Goal: Task Accomplishment & Management: Manage account settings

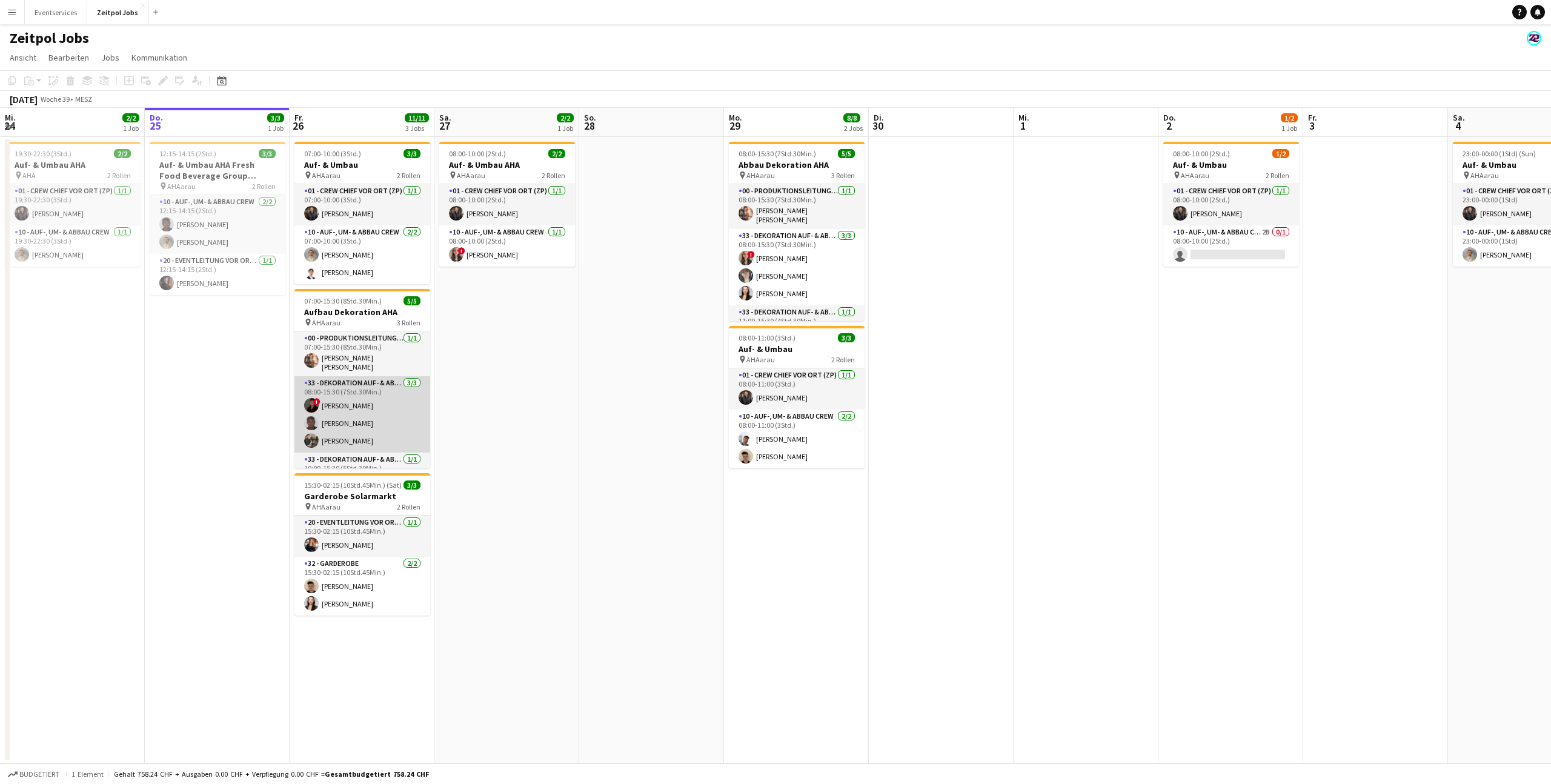
scroll to position [22, 0]
click at [372, 393] on app-card-role "33 - Dekoration Auf- & Abbau [DATE] 08:00-15:30 (7Std.30Min.) ! [PERSON_NAME] […" at bounding box center [362, 392] width 136 height 76
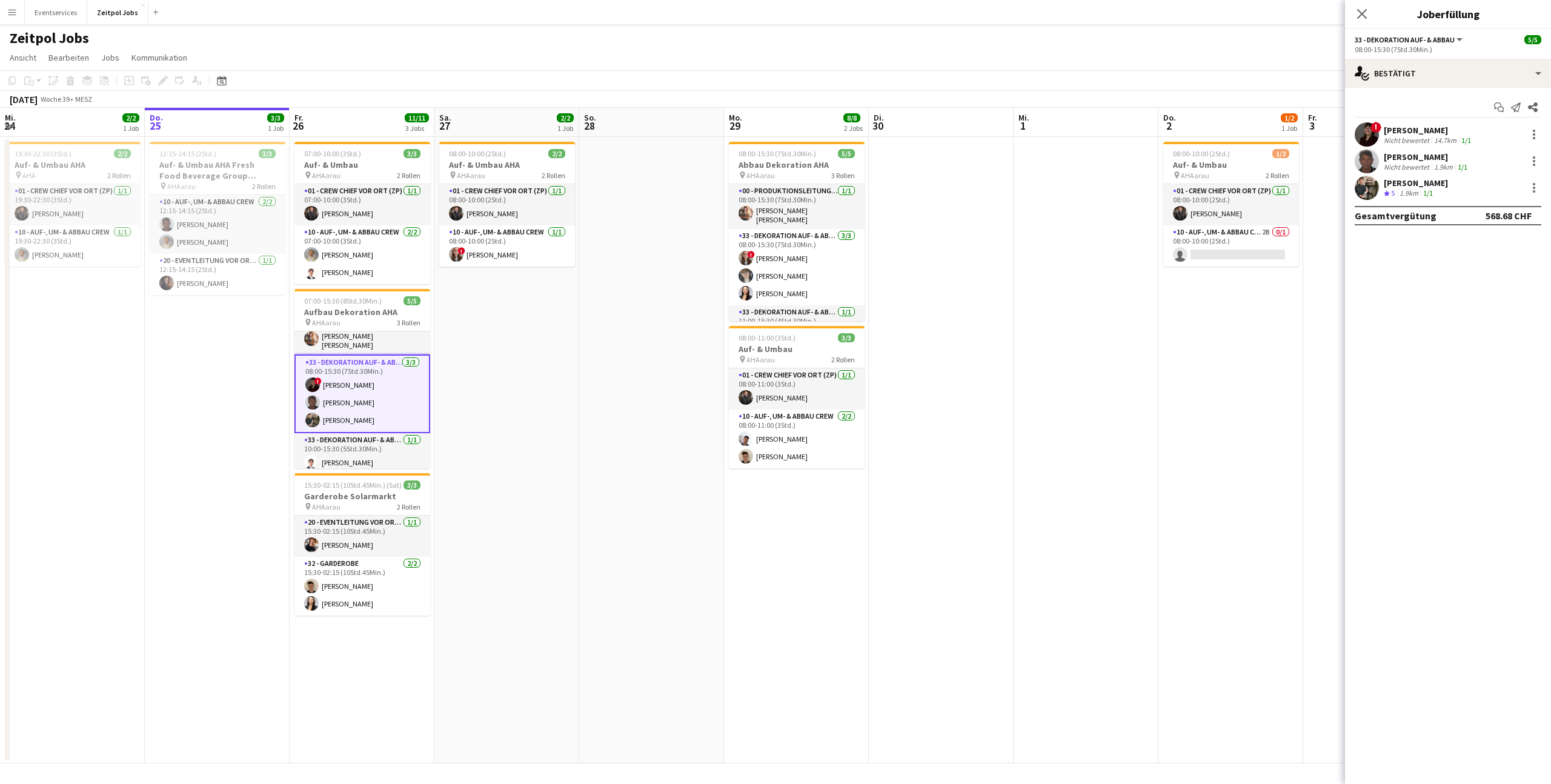
click at [1366, 136] on app-user-avatar at bounding box center [1367, 134] width 24 height 24
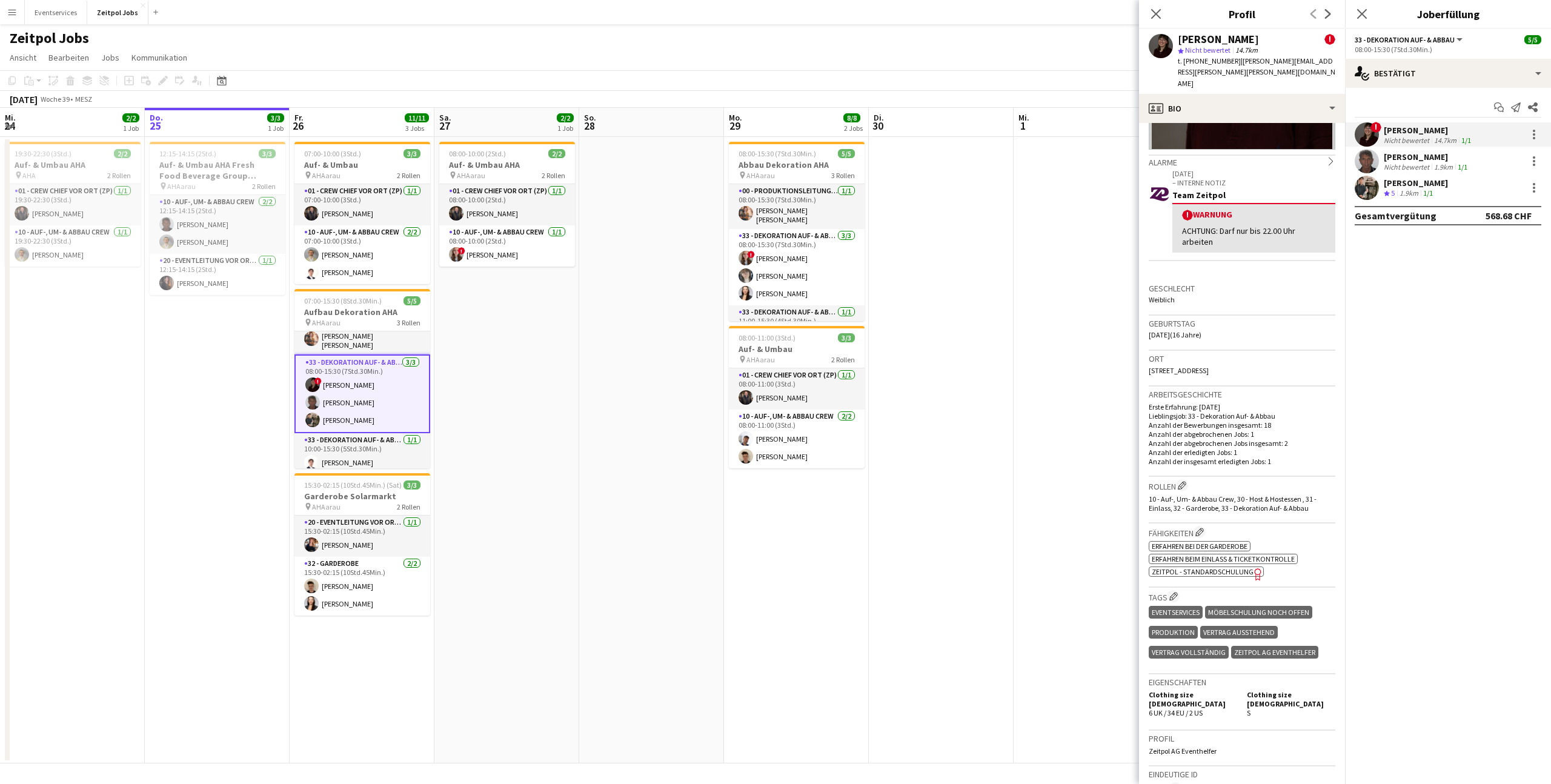
scroll to position [0, 0]
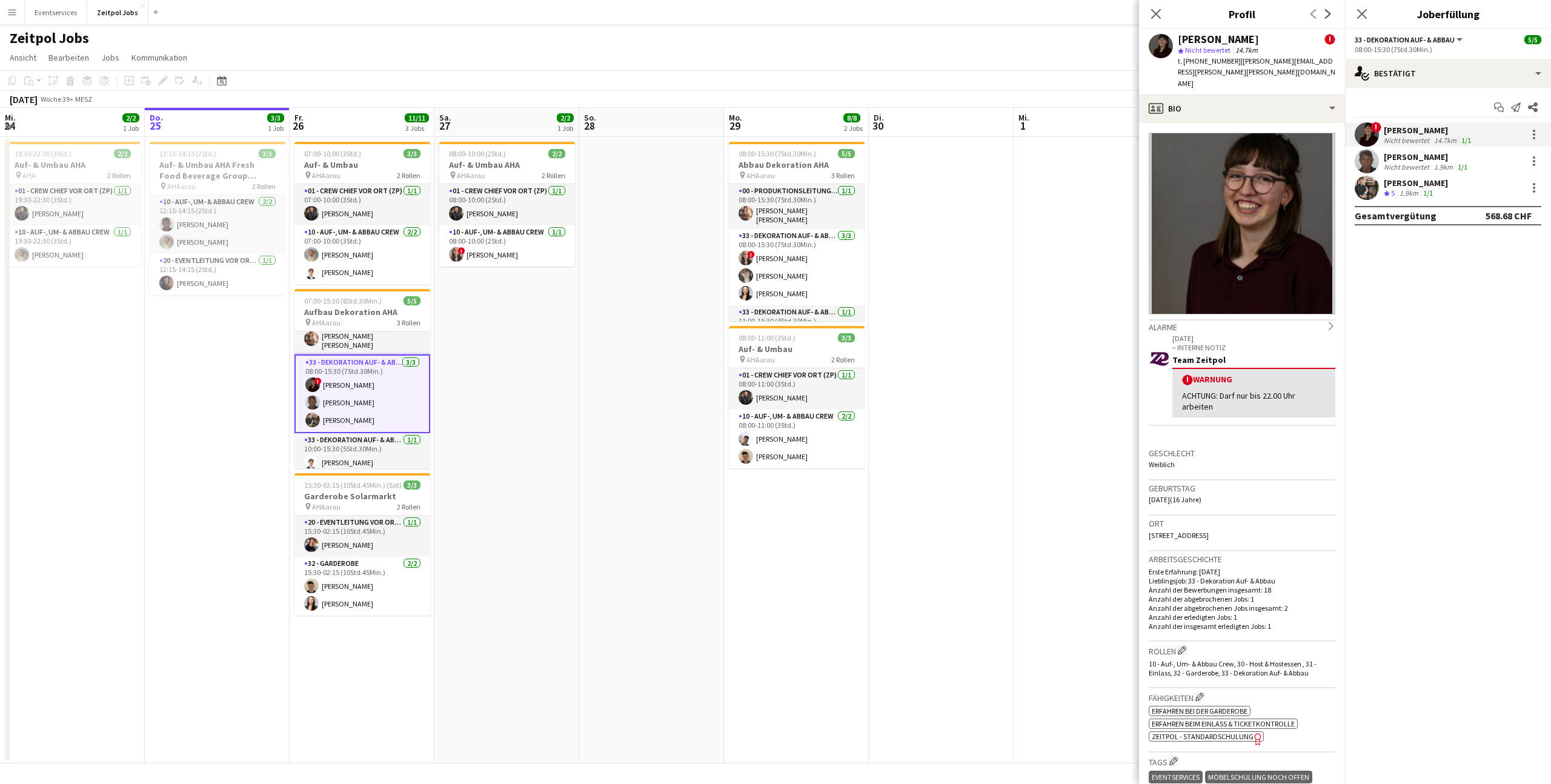
click at [1369, 163] on app-user-avatar at bounding box center [1367, 161] width 24 height 24
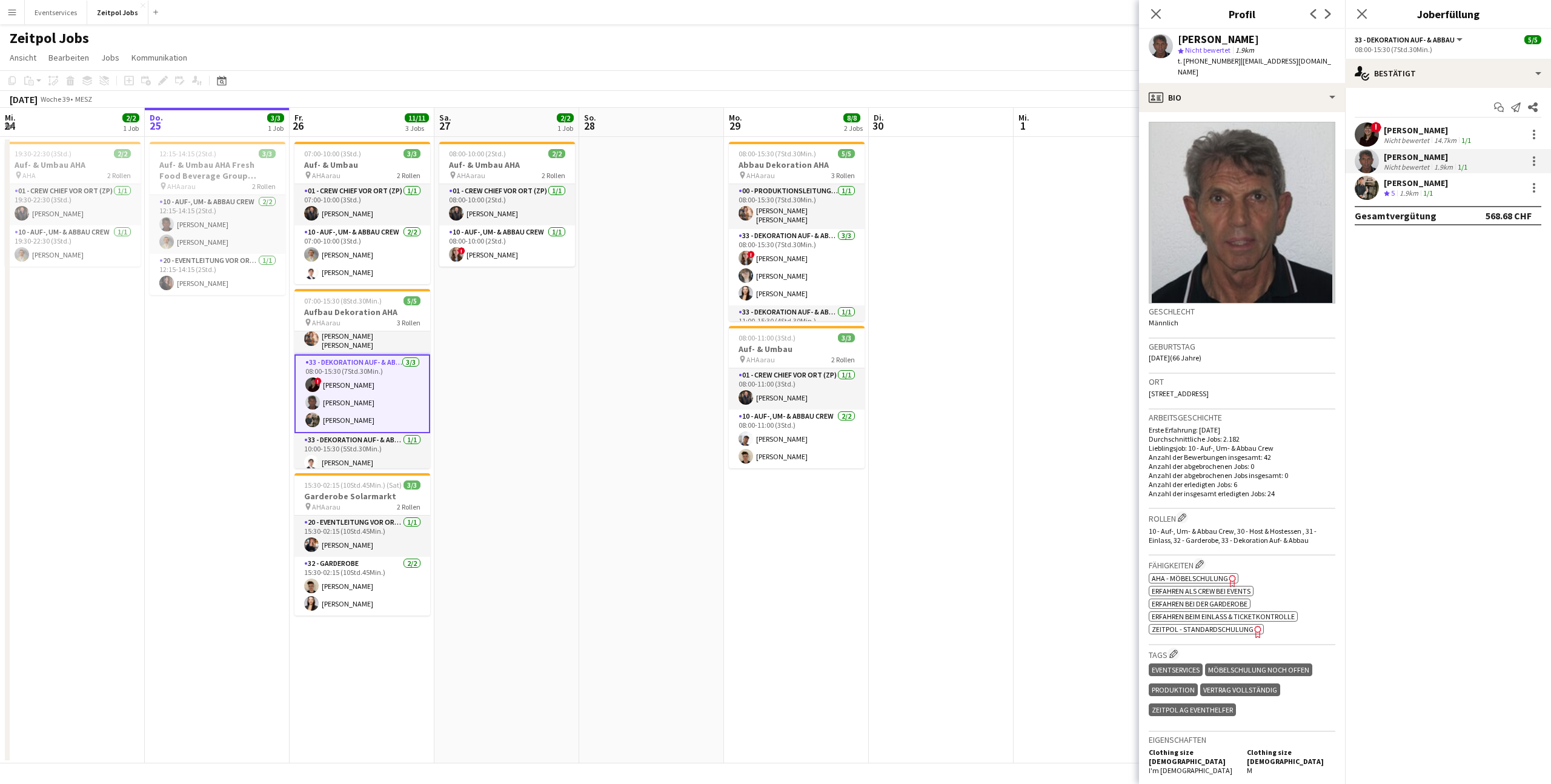
click at [1364, 189] on app-user-avatar at bounding box center [1367, 187] width 24 height 24
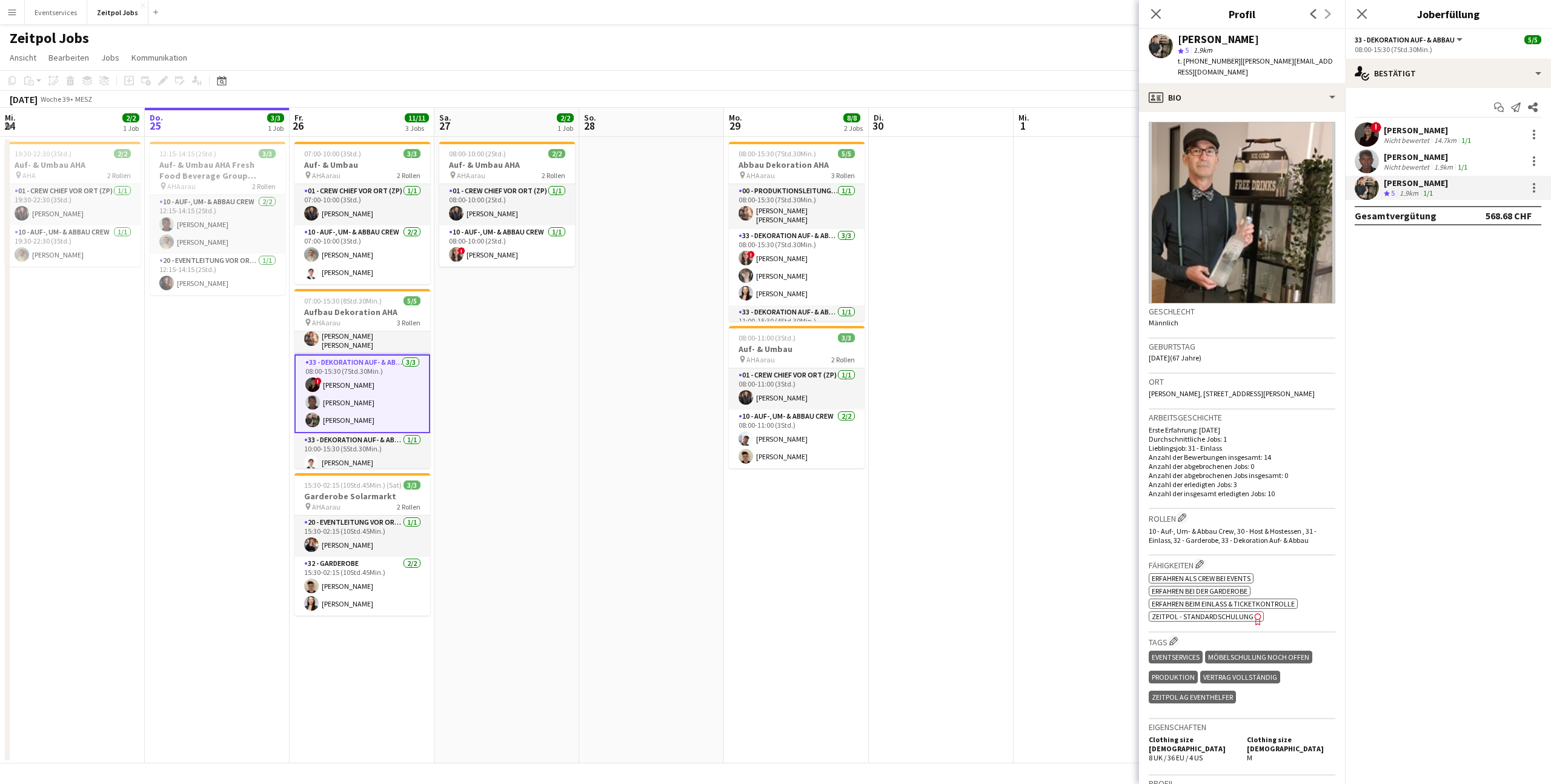
click at [1367, 165] on app-user-avatar at bounding box center [1367, 161] width 24 height 24
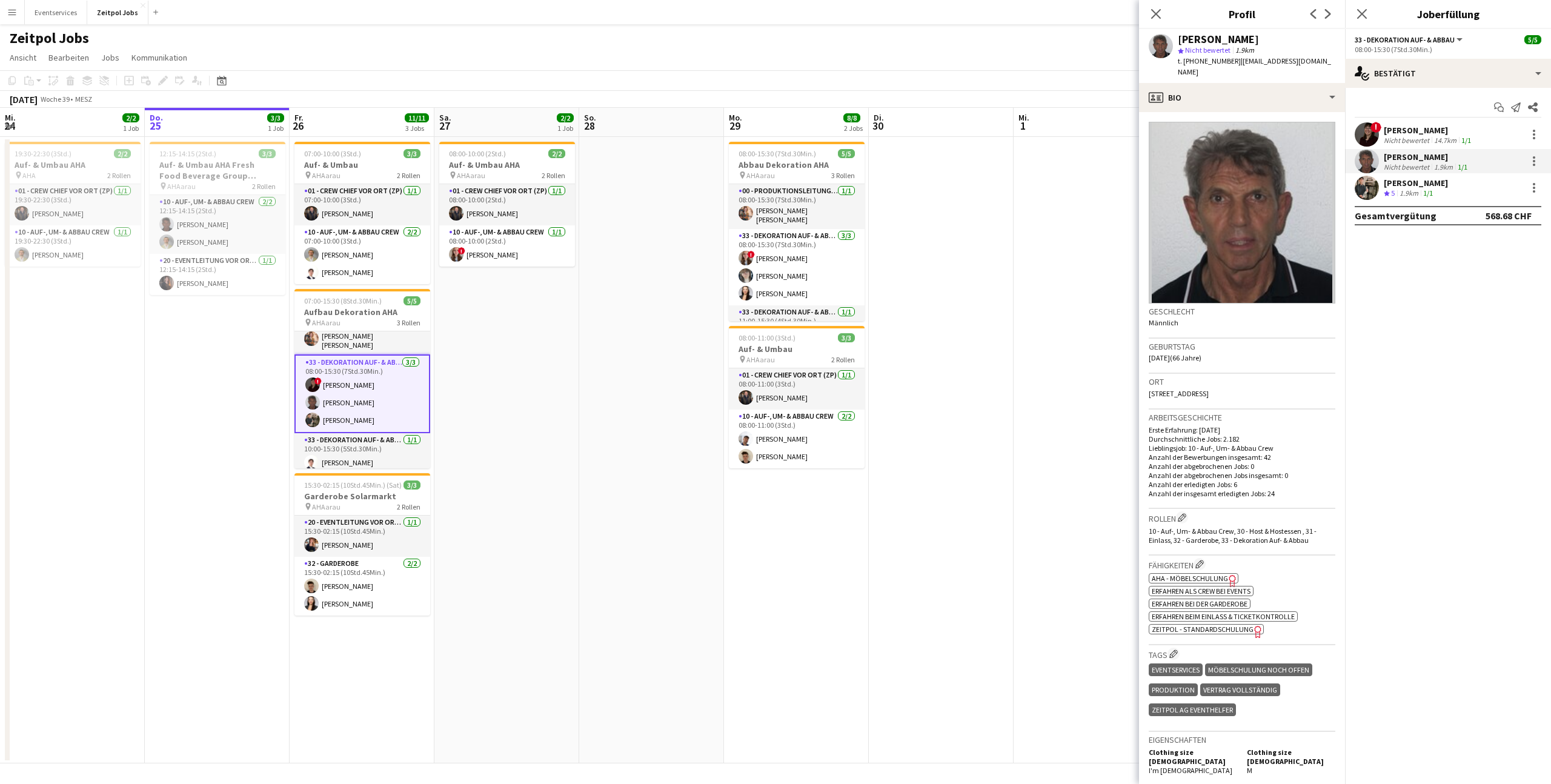
click at [1365, 132] on app-user-avatar at bounding box center [1367, 134] width 24 height 24
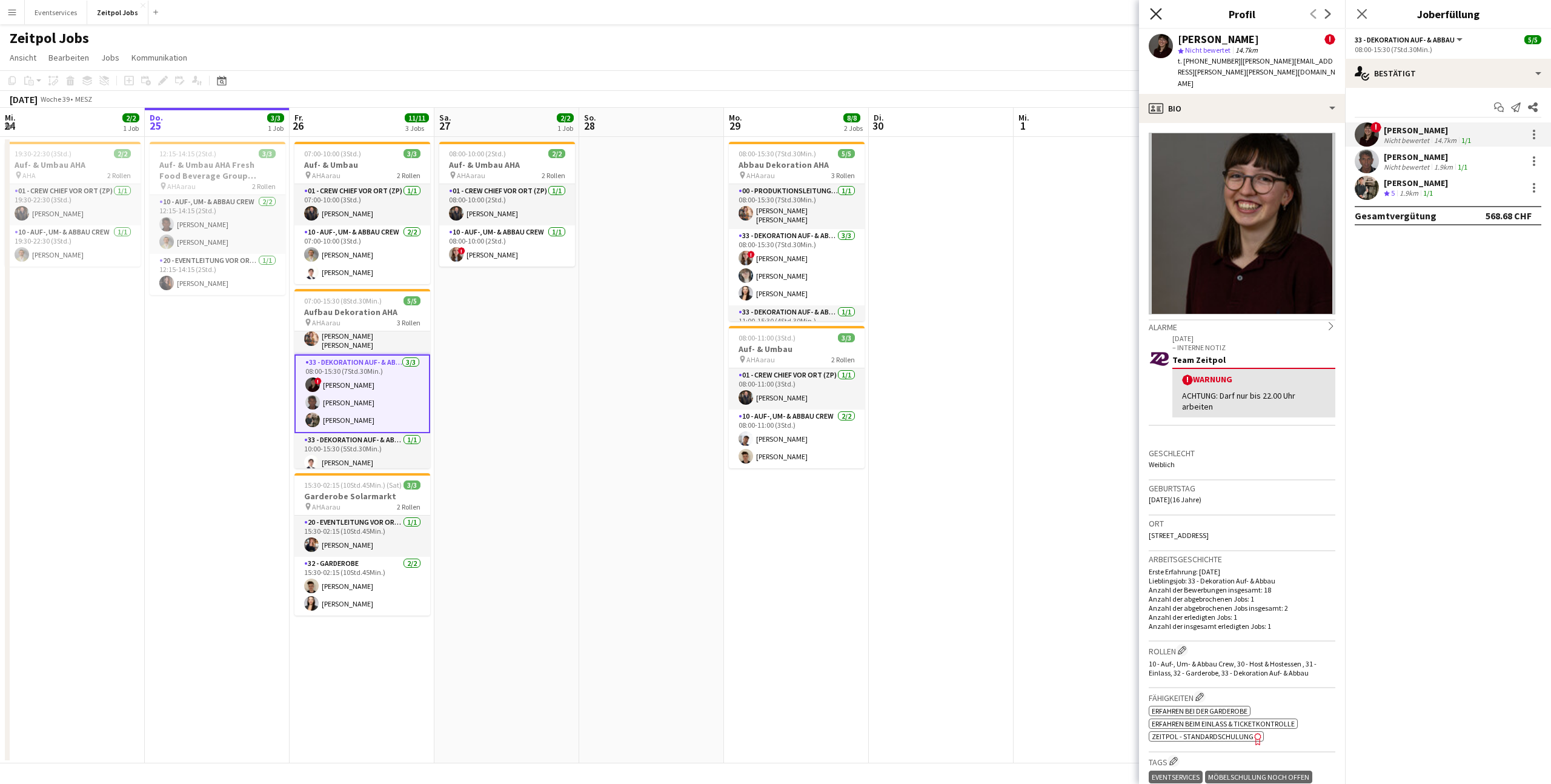
click at [1150, 13] on icon "Pop-in schließen" at bounding box center [1156, 14] width 12 height 12
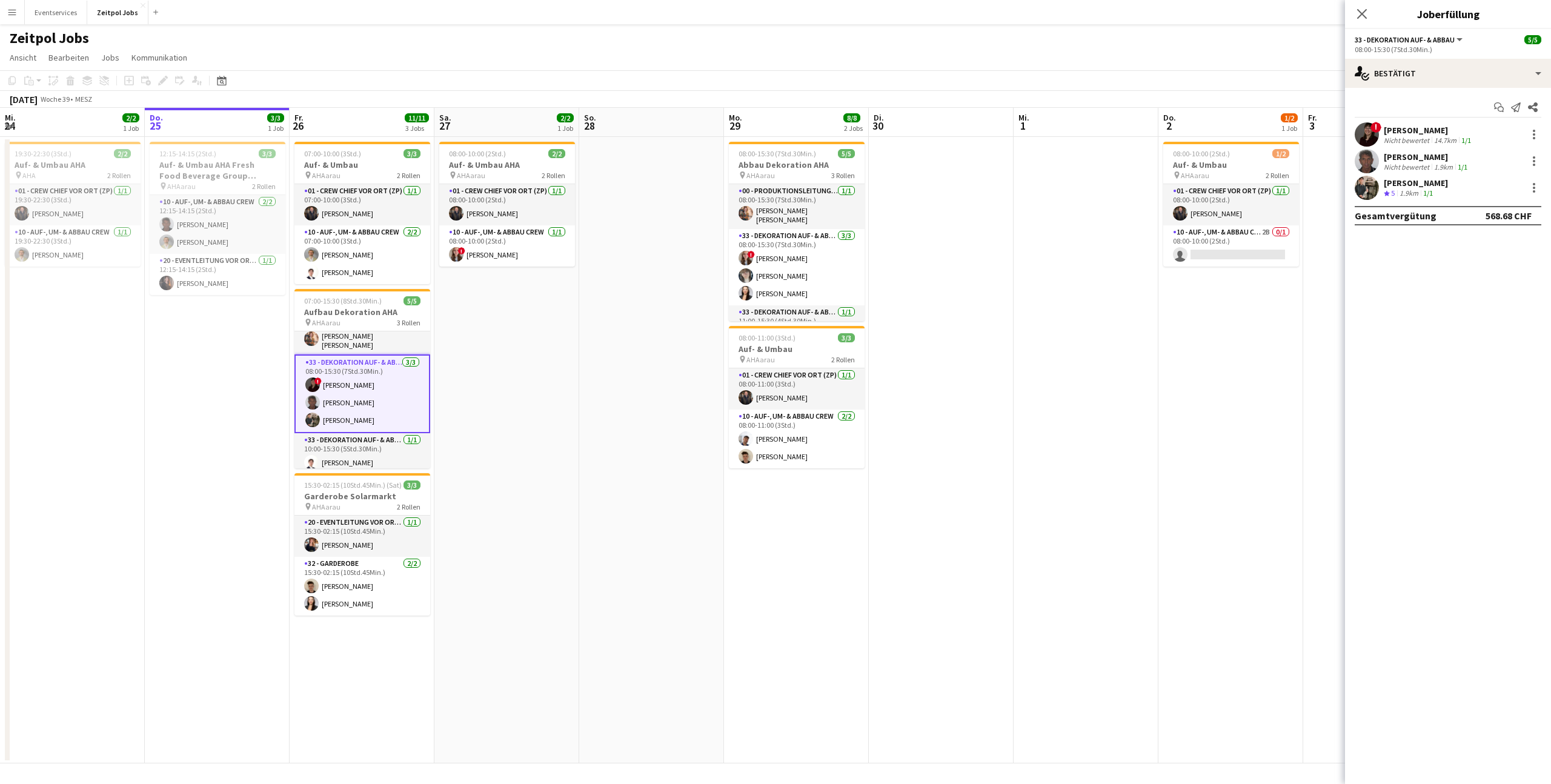
click at [13, 14] on app-icon "Menü" at bounding box center [13, 13] width 10 height 10
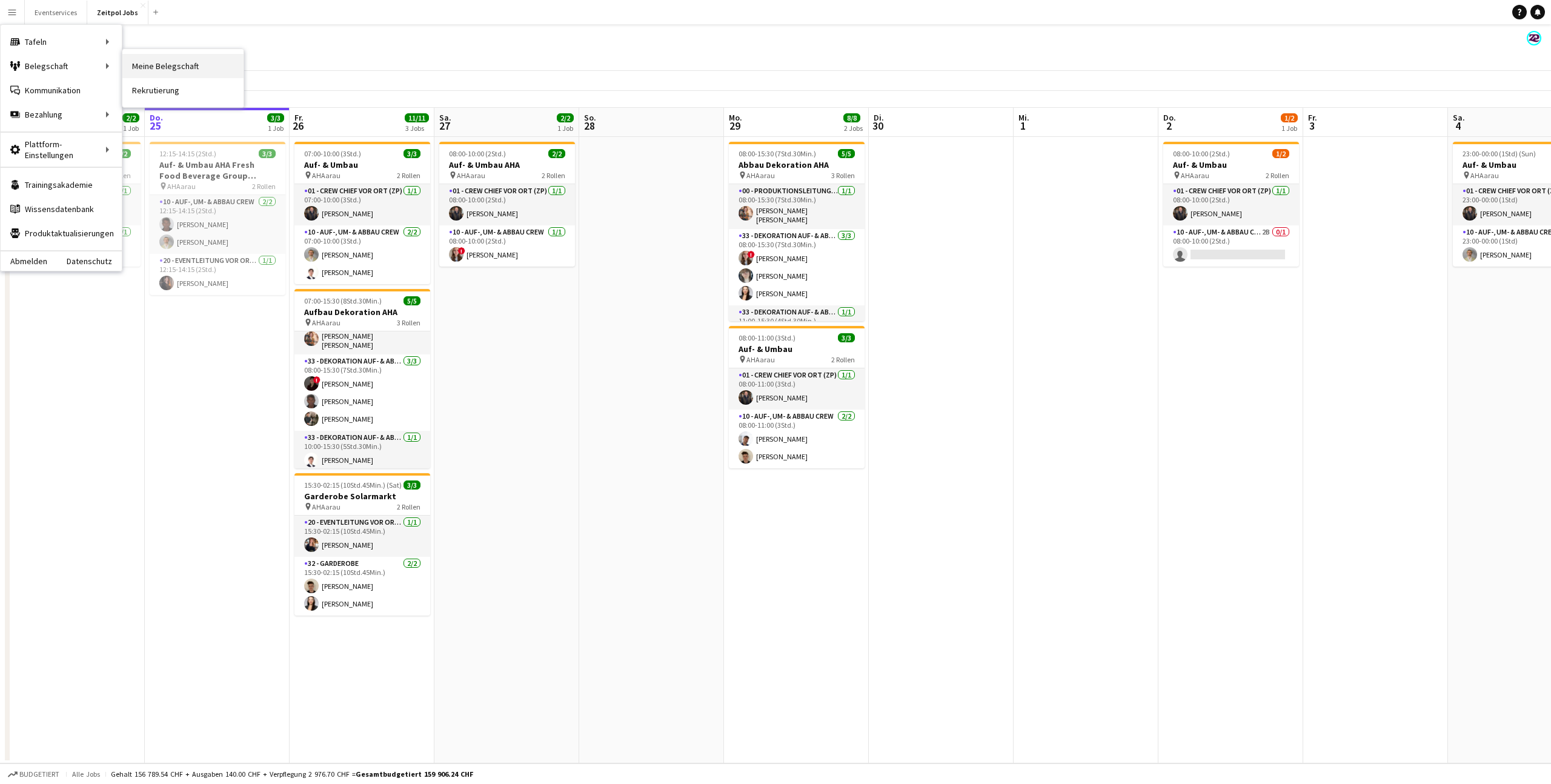
click at [150, 58] on link "Meine Belegschaft" at bounding box center [183, 66] width 122 height 24
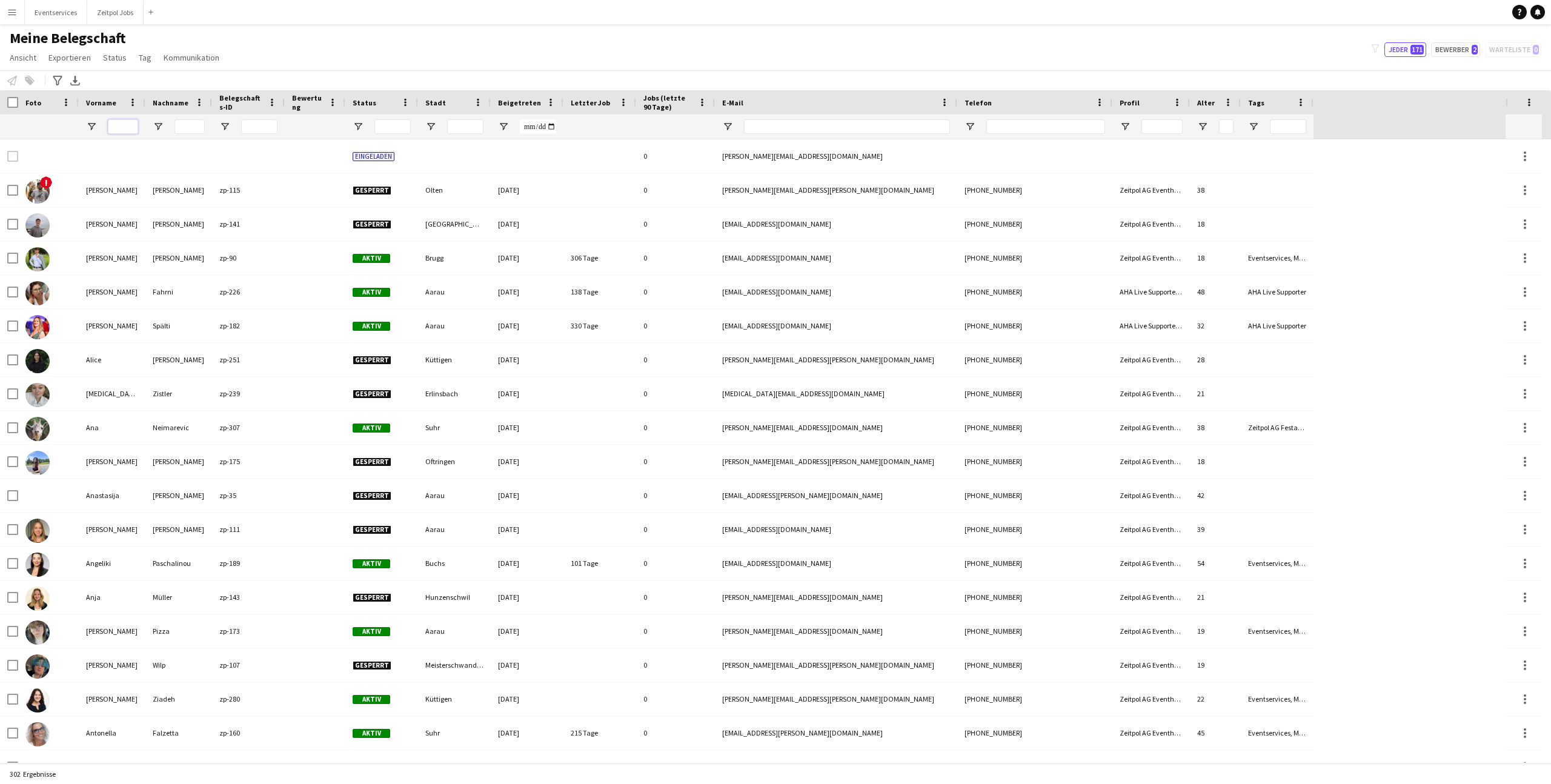
click at [121, 127] on input "Vorname Filtereingang" at bounding box center [122, 126] width 30 height 14
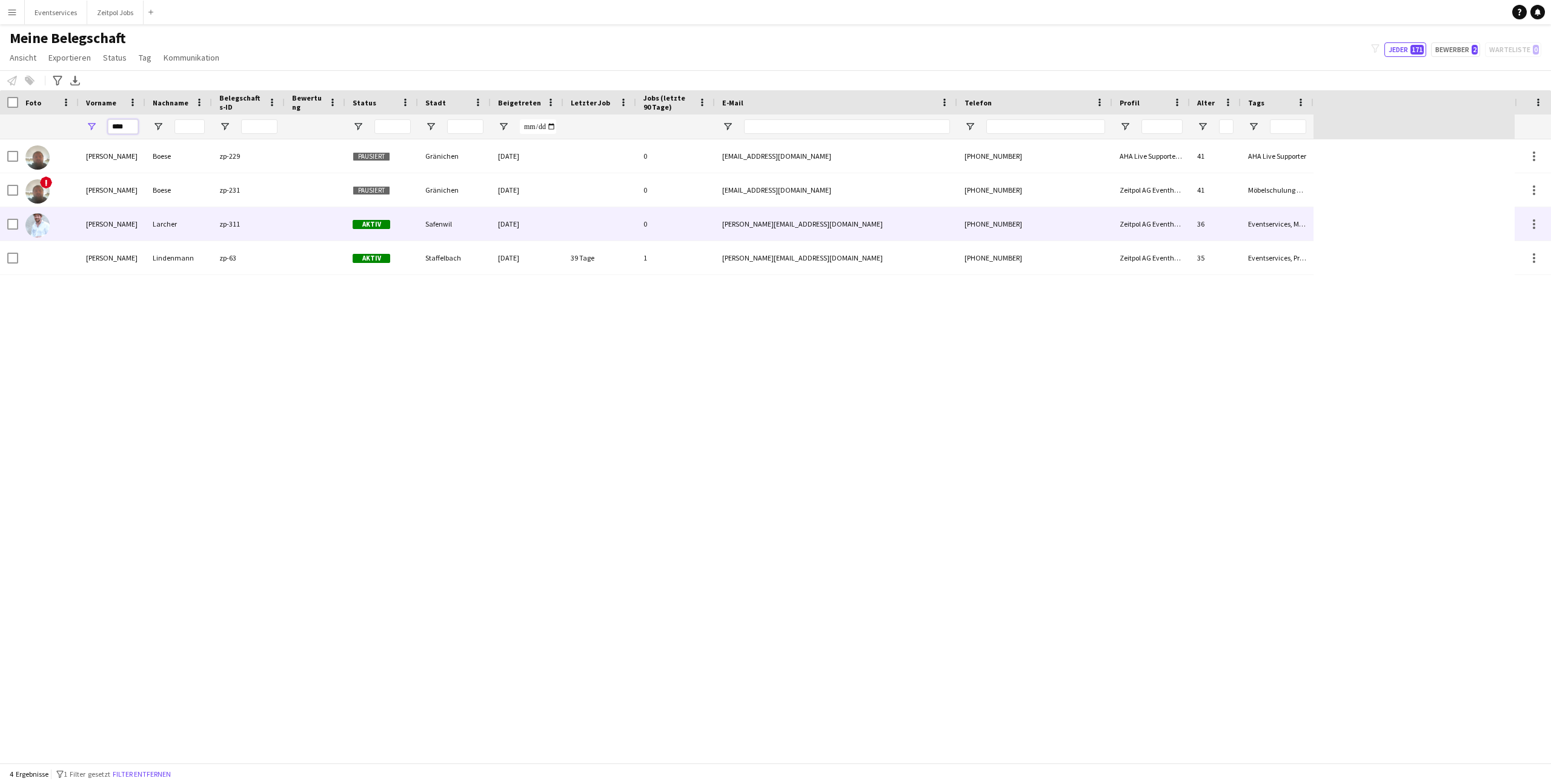
type input "****"
click at [38, 227] on img at bounding box center [37, 225] width 24 height 24
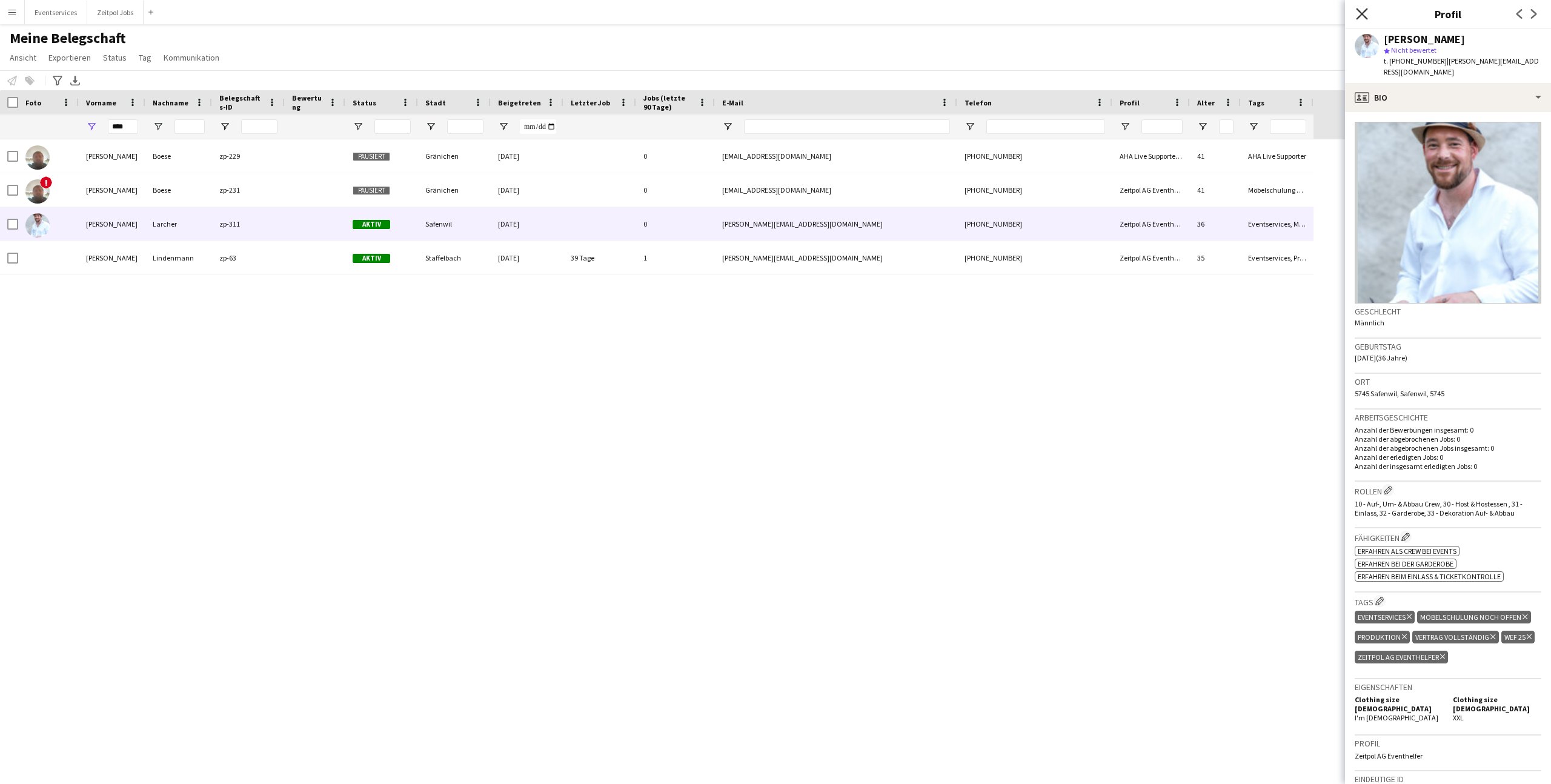
click at [1362, 15] on icon "Pop-in schließen" at bounding box center [1362, 14] width 12 height 12
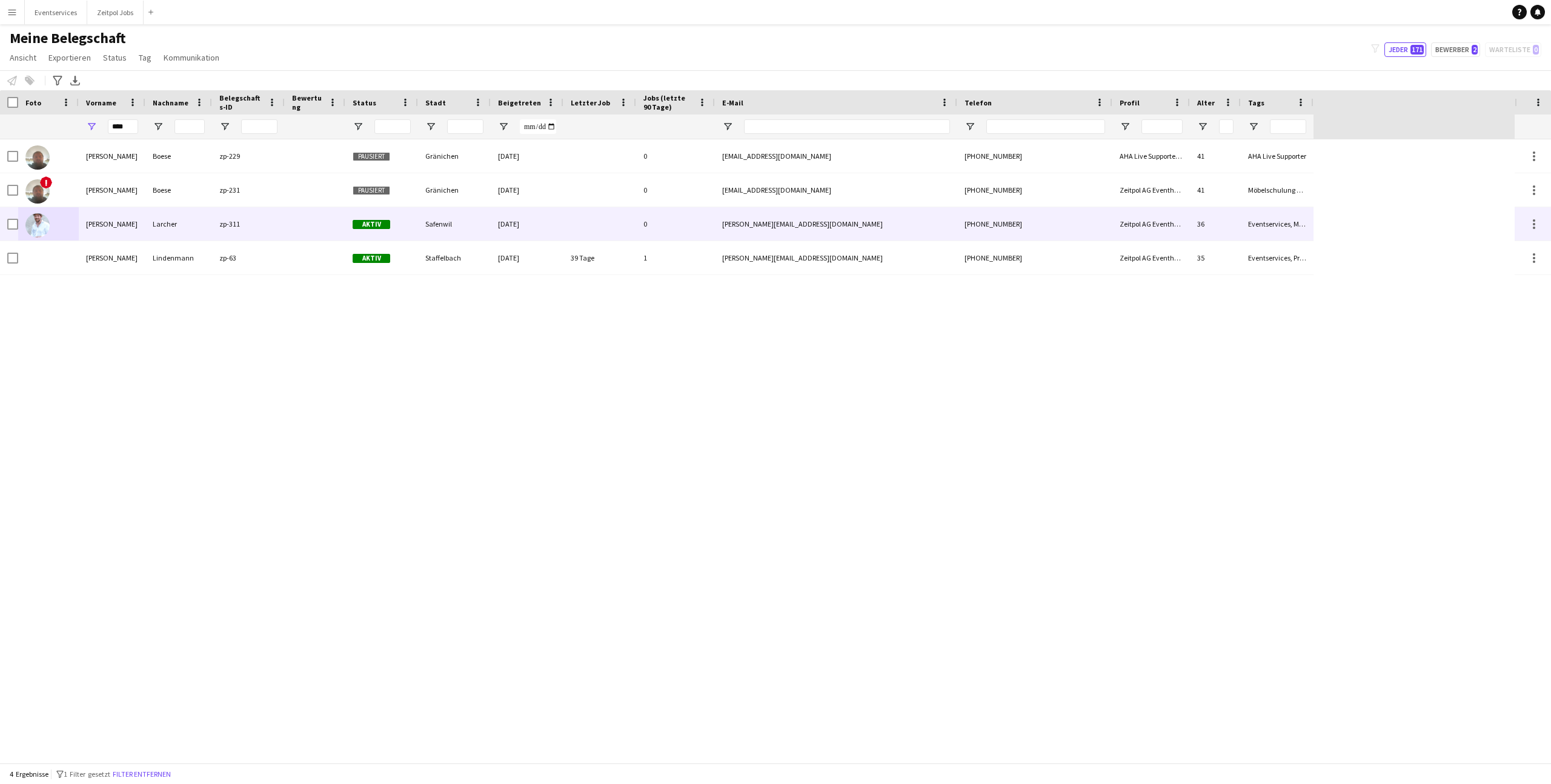
click at [39, 227] on img at bounding box center [37, 225] width 24 height 24
